Goal: Task Accomplishment & Management: Complete application form

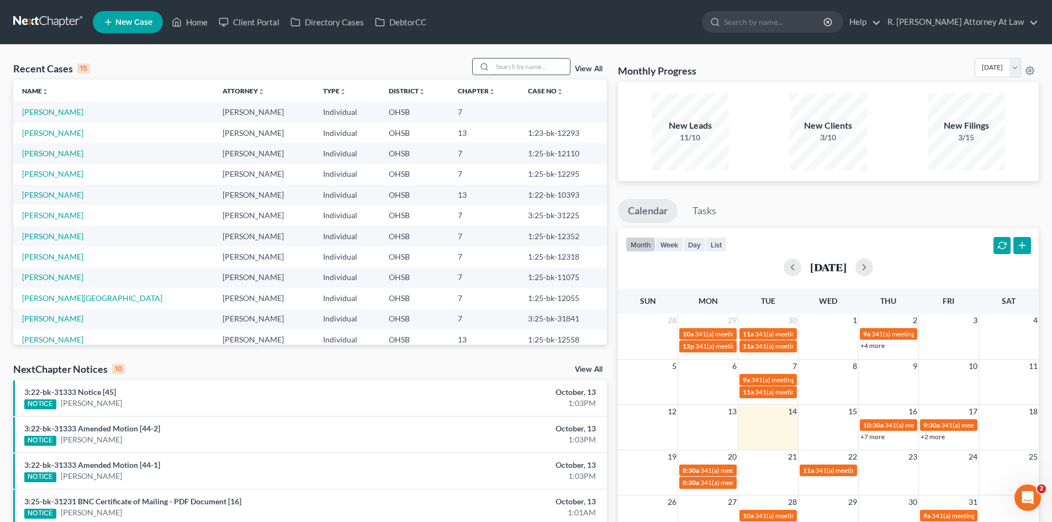
click at [542, 66] on input "search" at bounding box center [531, 67] width 77 height 16
type input "[PERSON_NAME]"
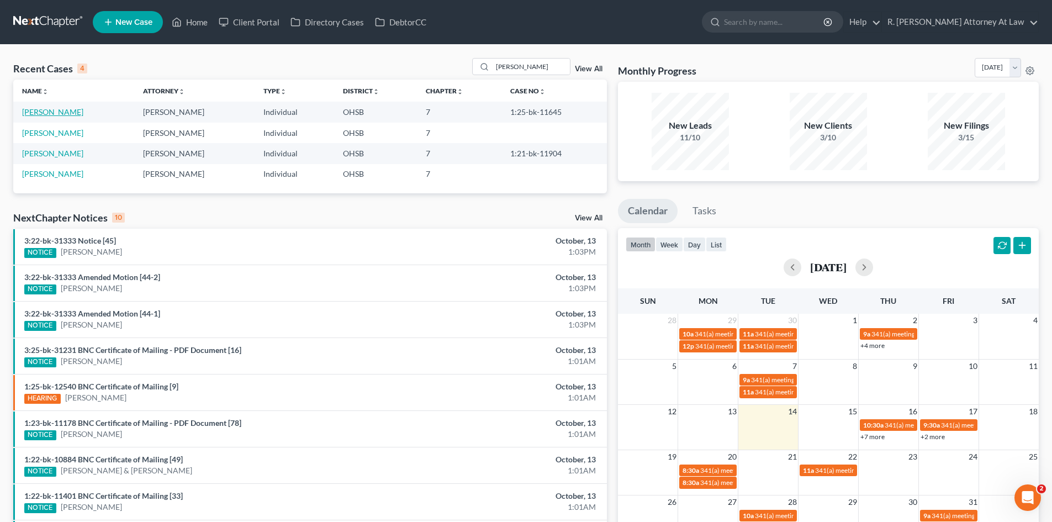
click at [50, 110] on link "[PERSON_NAME]" at bounding box center [52, 111] width 61 height 9
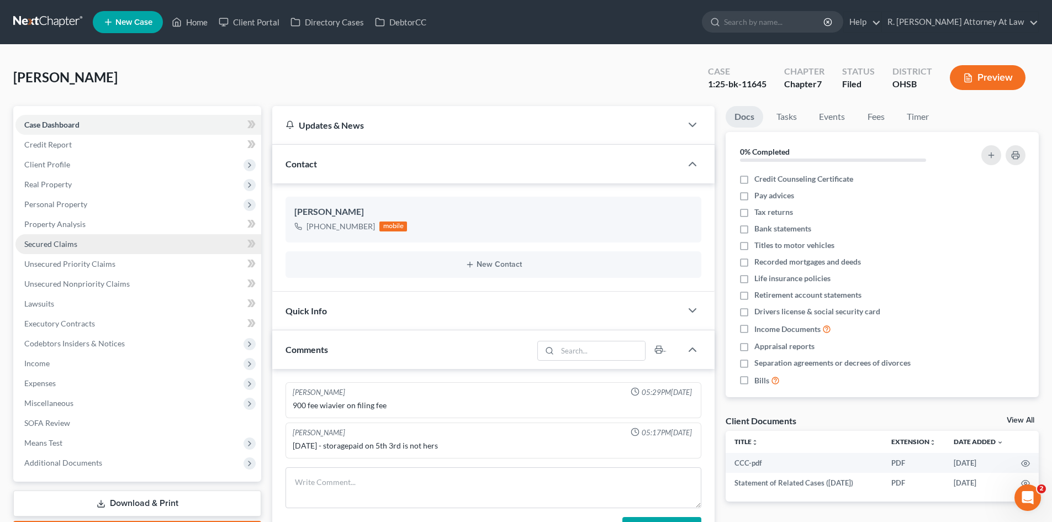
click at [53, 244] on span "Secured Claims" at bounding box center [50, 243] width 53 height 9
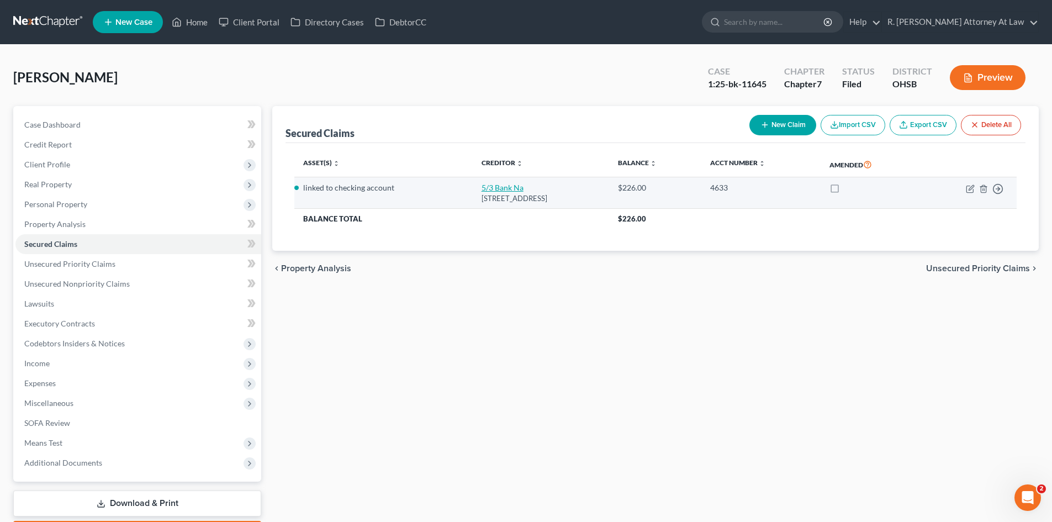
click at [496, 191] on link "5/3 Bank Na" at bounding box center [503, 187] width 42 height 9
select select "36"
select select "0"
select select "2"
select select "0"
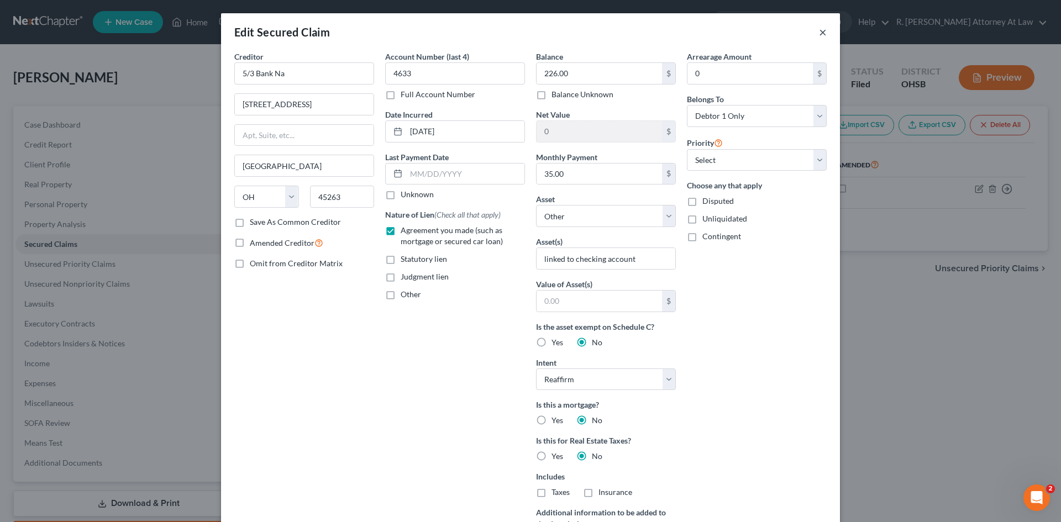
click at [819, 32] on button "×" at bounding box center [823, 31] width 8 height 13
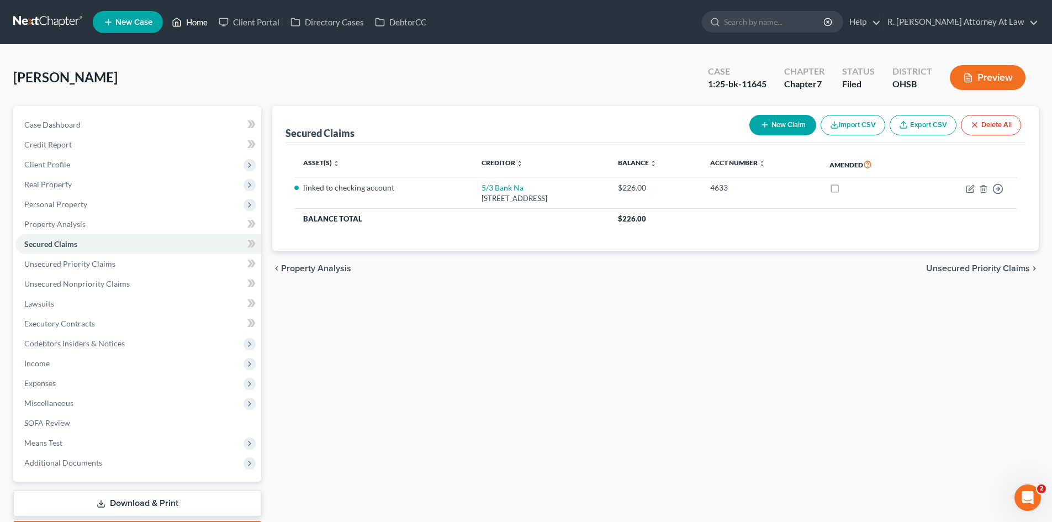
click at [185, 29] on link "Home" at bounding box center [189, 22] width 47 height 20
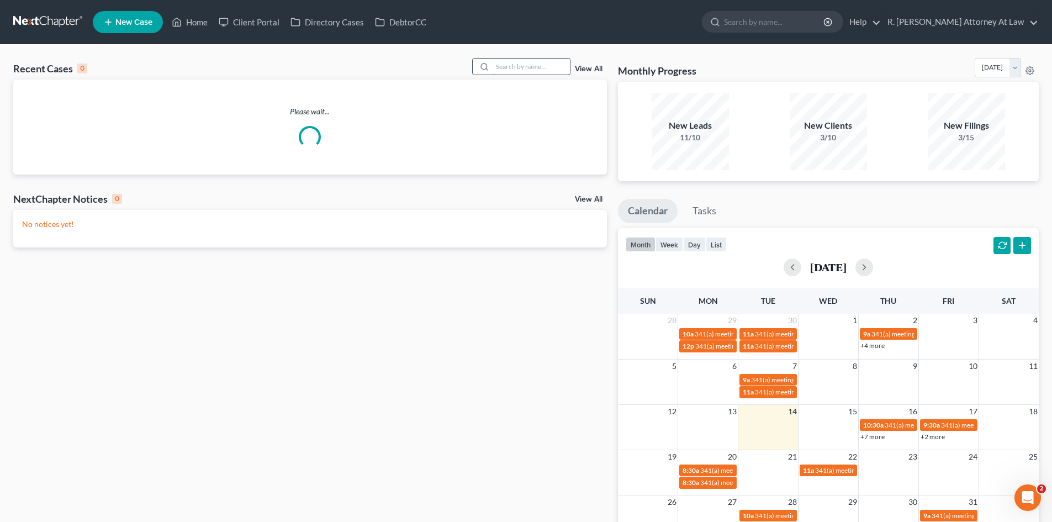
click at [513, 68] on input "search" at bounding box center [531, 67] width 77 height 16
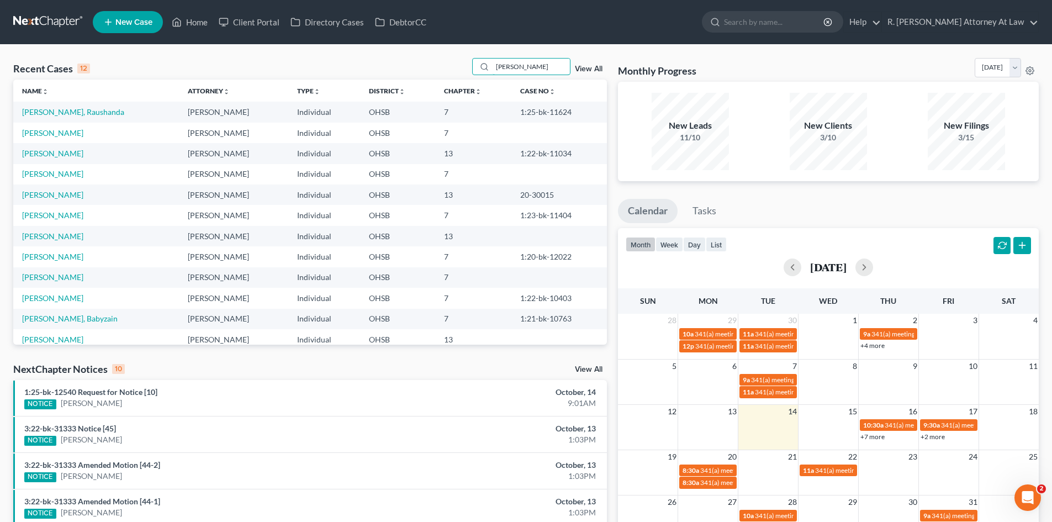
type input "[PERSON_NAME]"
click at [67, 106] on td "[PERSON_NAME], Raushanda" at bounding box center [96, 112] width 166 height 20
click at [67, 110] on link "[PERSON_NAME], Raushanda" at bounding box center [73, 111] width 102 height 9
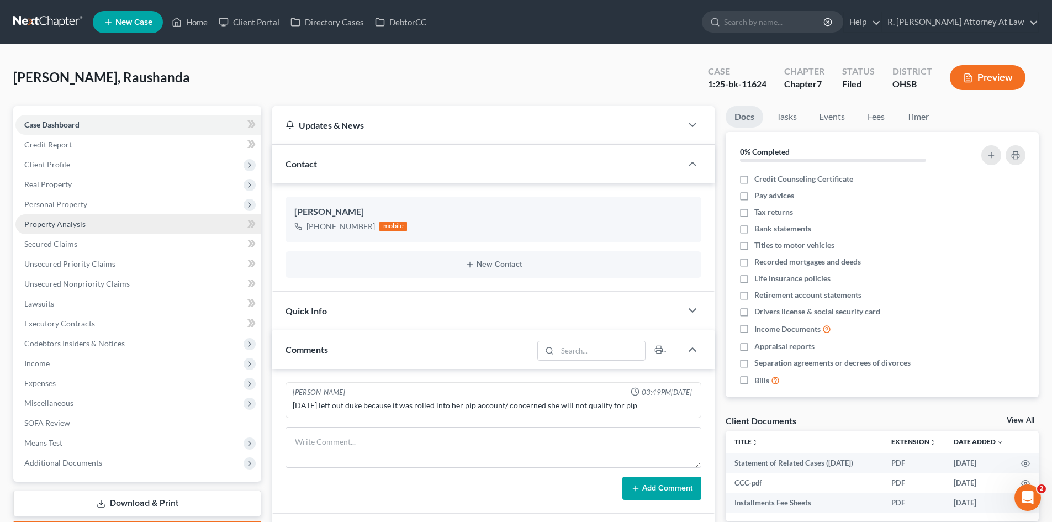
click at [45, 225] on span "Property Analysis" at bounding box center [54, 223] width 61 height 9
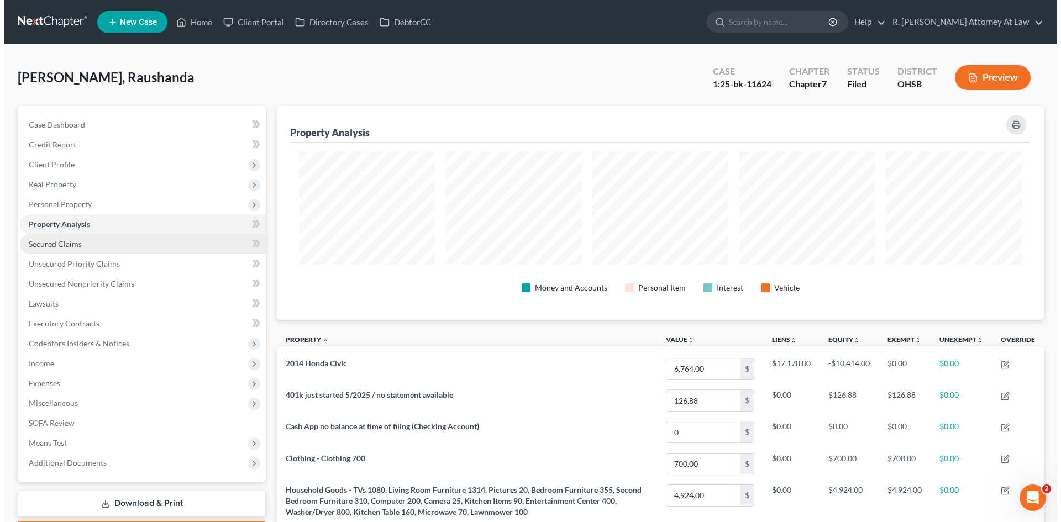
scroll to position [214, 767]
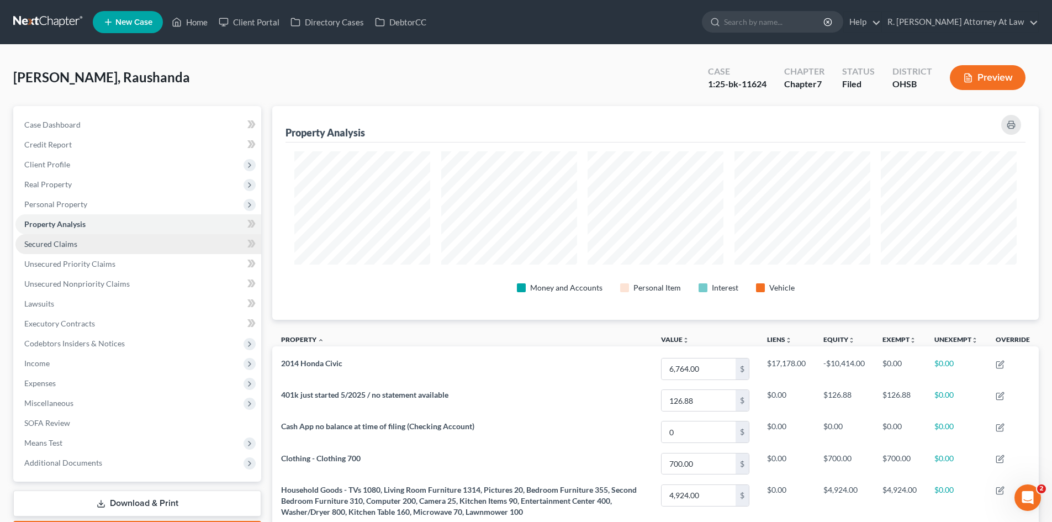
click at [59, 245] on span "Secured Claims" at bounding box center [50, 243] width 53 height 9
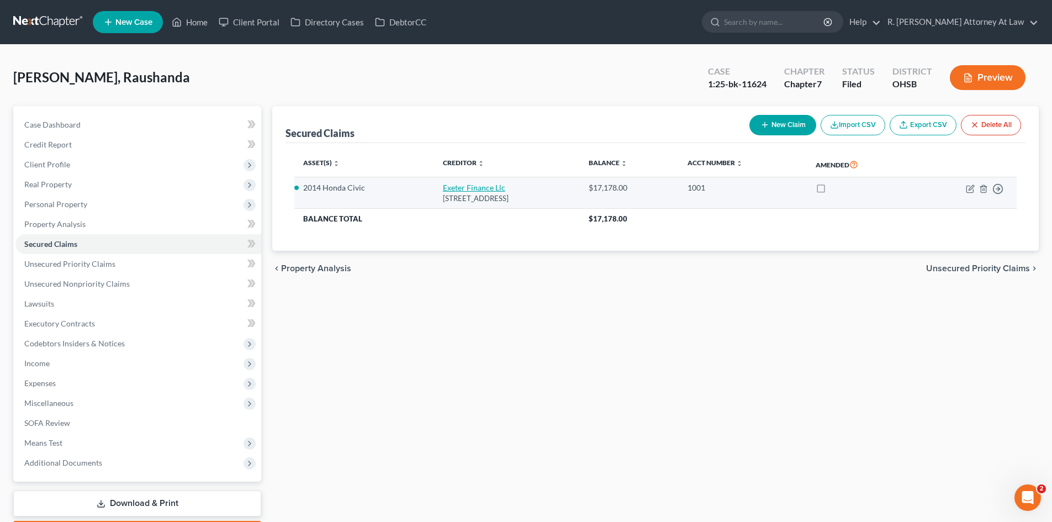
click at [460, 191] on link "Exeter Finance Llc" at bounding box center [474, 187] width 62 height 9
select select "45"
select select "0"
